Goal: Submit feedback/report problem

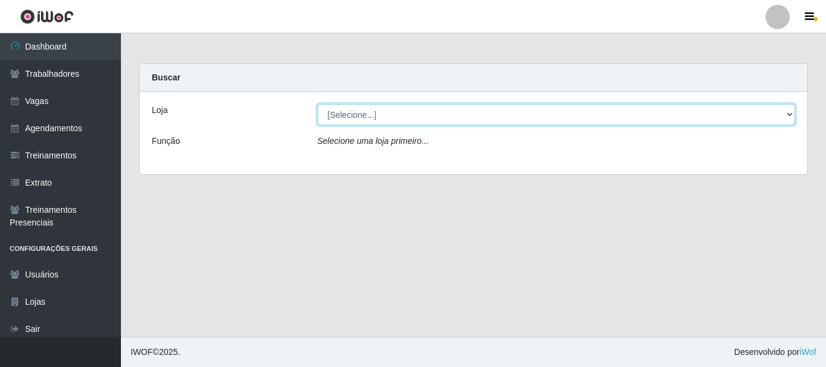
click at [400, 120] on select "[Selecione...] Glace Real Confeitaria" at bounding box center [557, 114] width 478 height 21
select select "445"
click at [318, 104] on select "[Selecione...] Glace Real Confeitaria" at bounding box center [557, 114] width 478 height 21
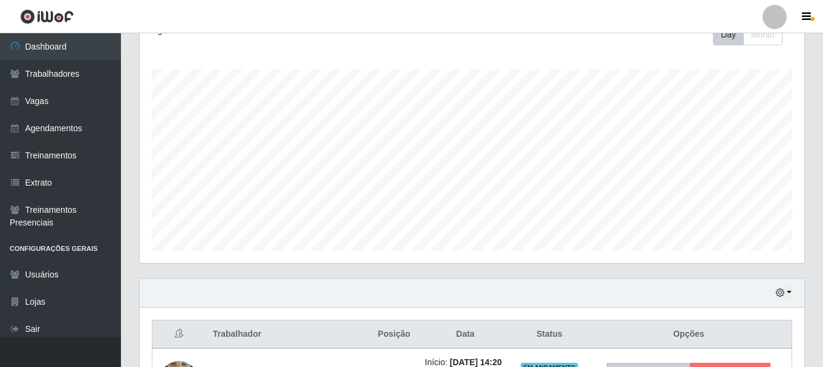
scroll to position [275, 0]
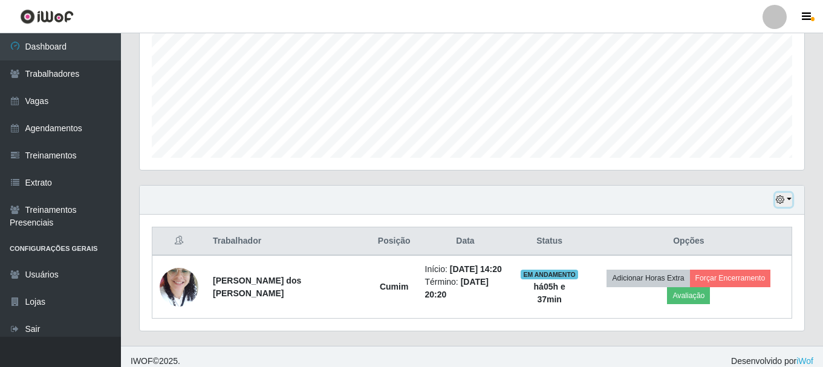
click at [787, 198] on button "button" at bounding box center [783, 200] width 17 height 14
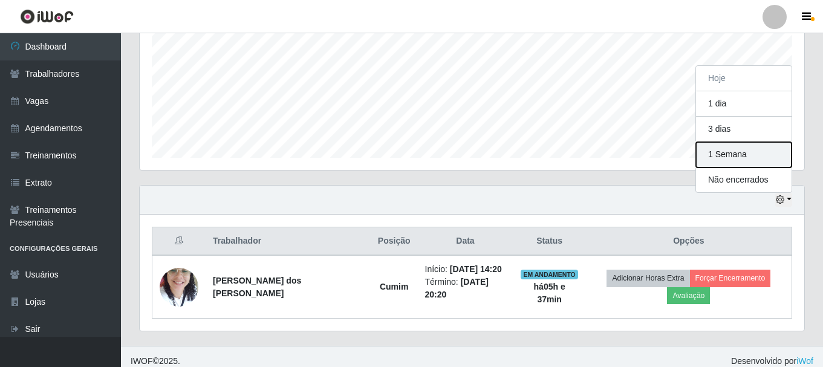
click at [733, 158] on button "1 Semana" at bounding box center [744, 154] width 96 height 25
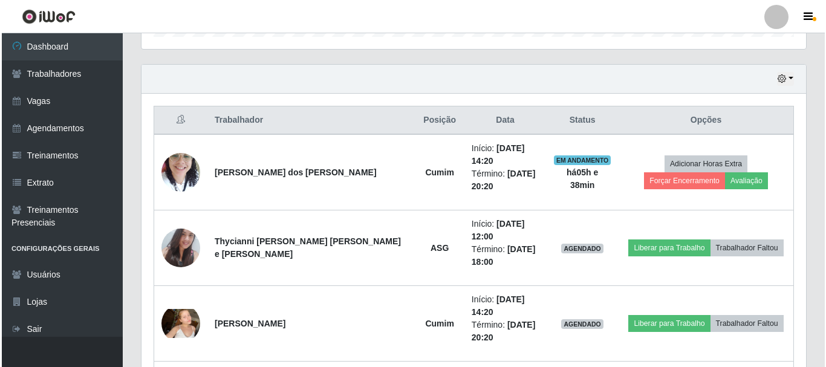
scroll to position [456, 0]
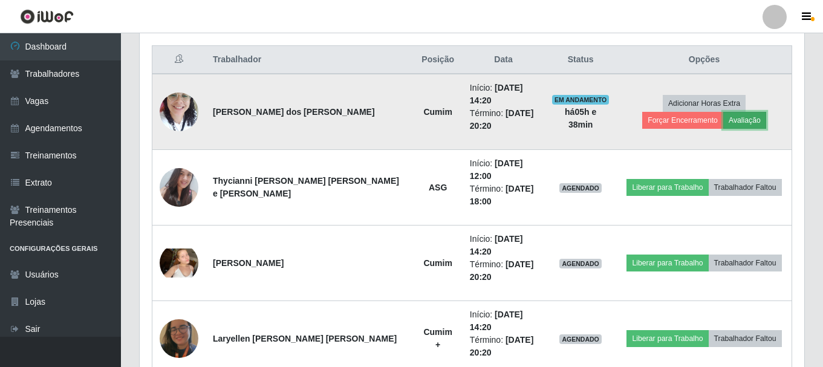
click at [723, 118] on button "Avaliação" at bounding box center [744, 120] width 43 height 17
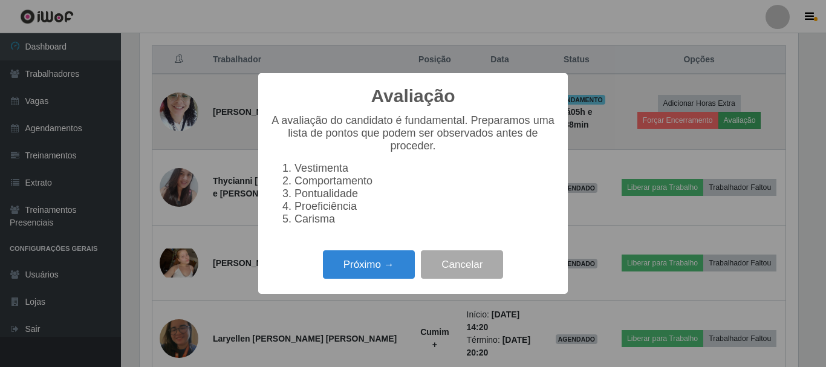
scroll to position [251, 659]
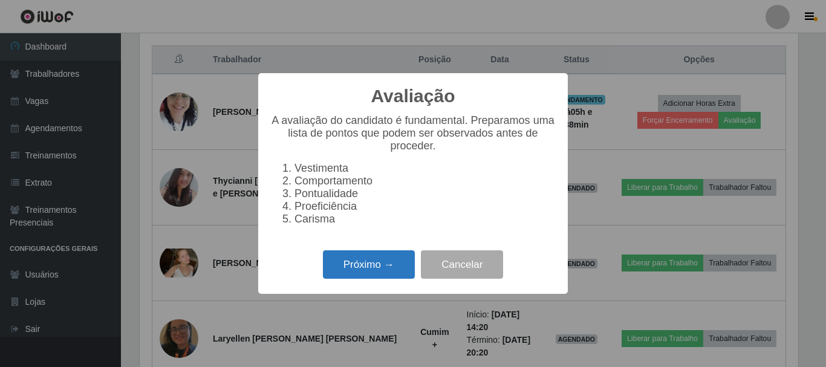
click at [351, 279] on button "Próximo →" at bounding box center [369, 264] width 92 height 28
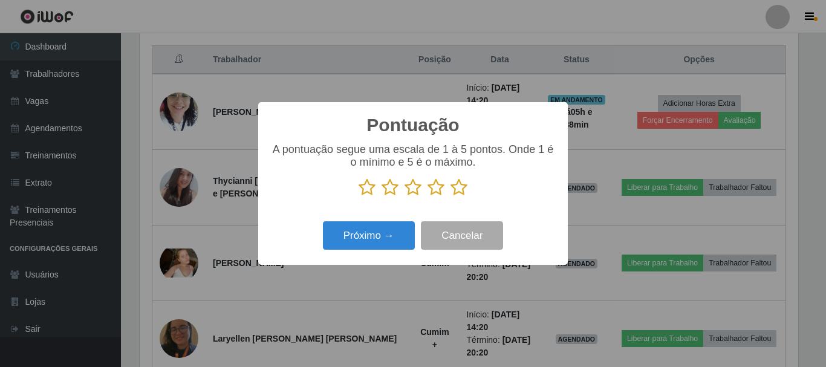
scroll to position [604633, 604225]
click at [456, 186] on icon at bounding box center [459, 187] width 17 height 18
click at [451, 197] on input "radio" at bounding box center [451, 197] width 0 height 0
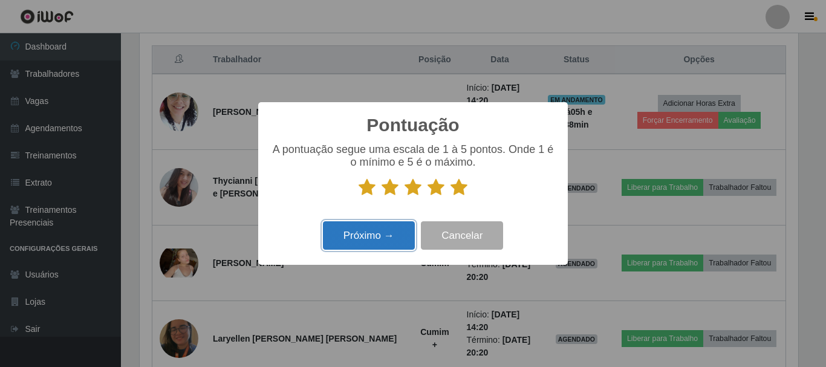
click at [392, 232] on button "Próximo →" at bounding box center [369, 235] width 92 height 28
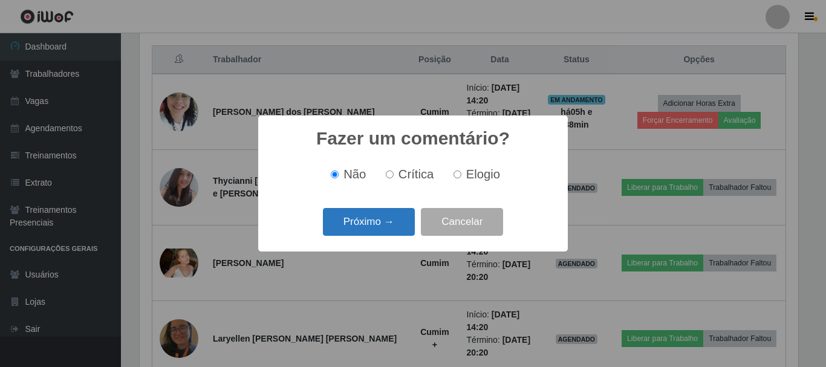
click at [397, 220] on button "Próximo →" at bounding box center [369, 222] width 92 height 28
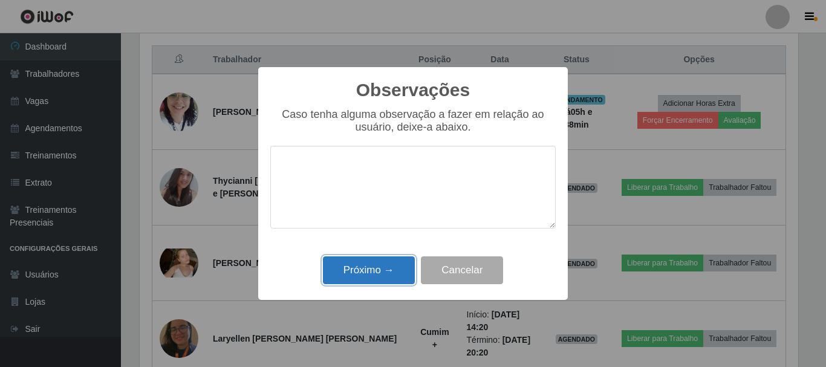
click at [388, 274] on button "Próximo →" at bounding box center [369, 270] width 92 height 28
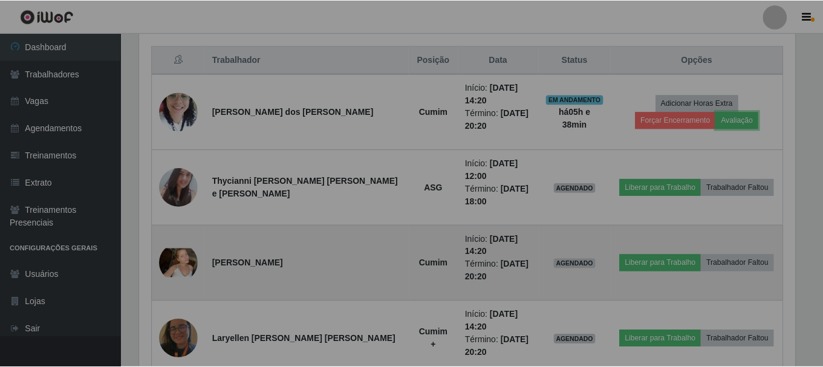
scroll to position [251, 665]
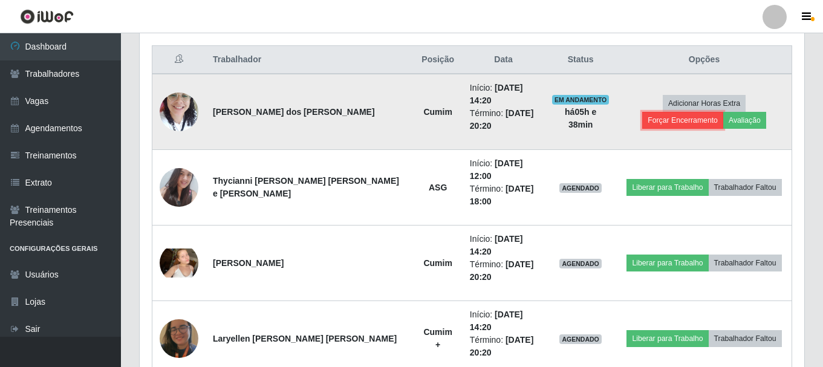
click at [723, 112] on button "Forçar Encerramento" at bounding box center [682, 120] width 81 height 17
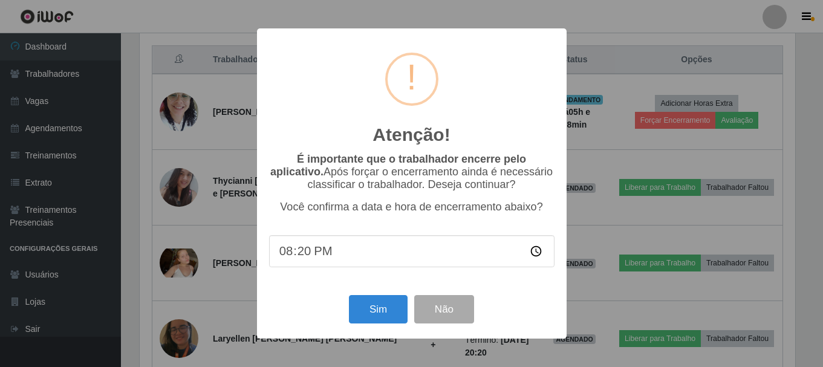
scroll to position [251, 659]
click at [312, 259] on input "20:20" at bounding box center [413, 251] width 286 height 32
click at [304, 261] on input "20:20" at bounding box center [413, 251] width 286 height 32
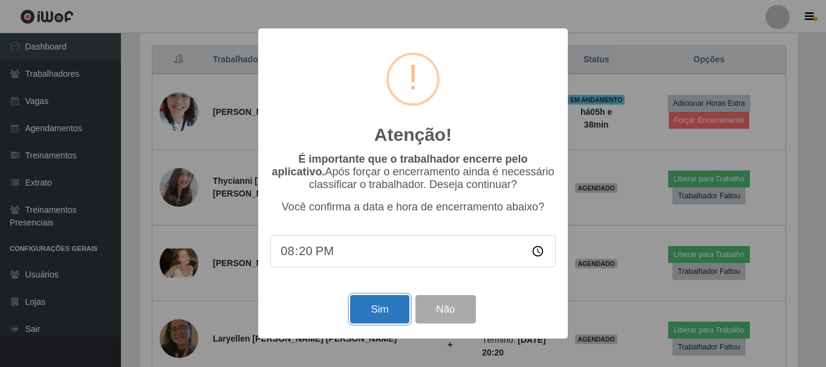
click at [373, 317] on button "Sim" at bounding box center [379, 309] width 59 height 28
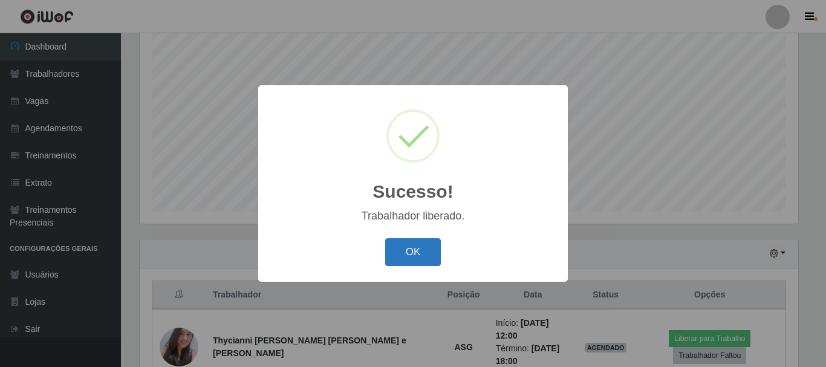
click at [419, 247] on button "OK" at bounding box center [413, 252] width 56 height 28
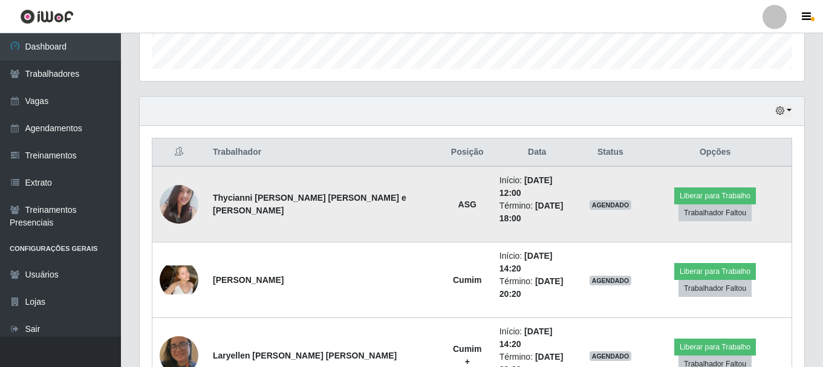
scroll to position [1, 0]
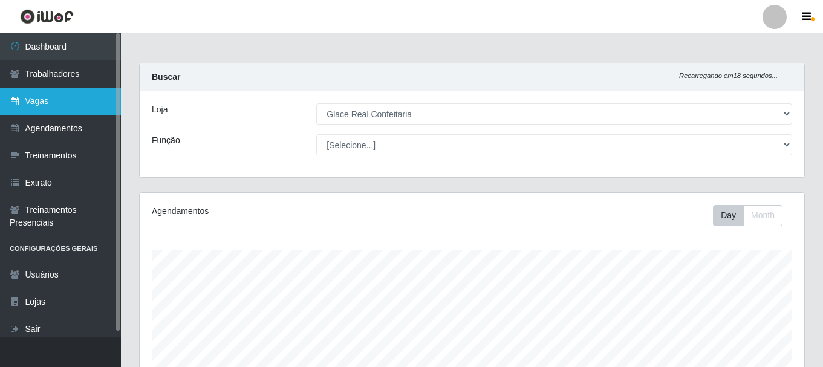
click at [45, 94] on link "Vagas" at bounding box center [60, 101] width 121 height 27
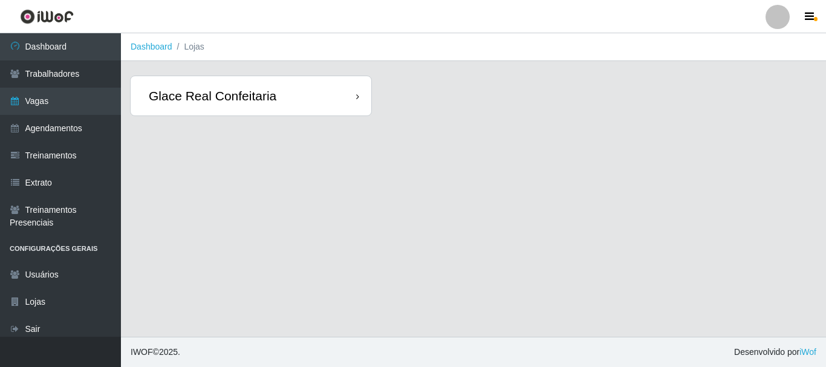
click at [316, 93] on div "Glace Real Confeitaria" at bounding box center [251, 95] width 241 height 39
